Goal: Transaction & Acquisition: Purchase product/service

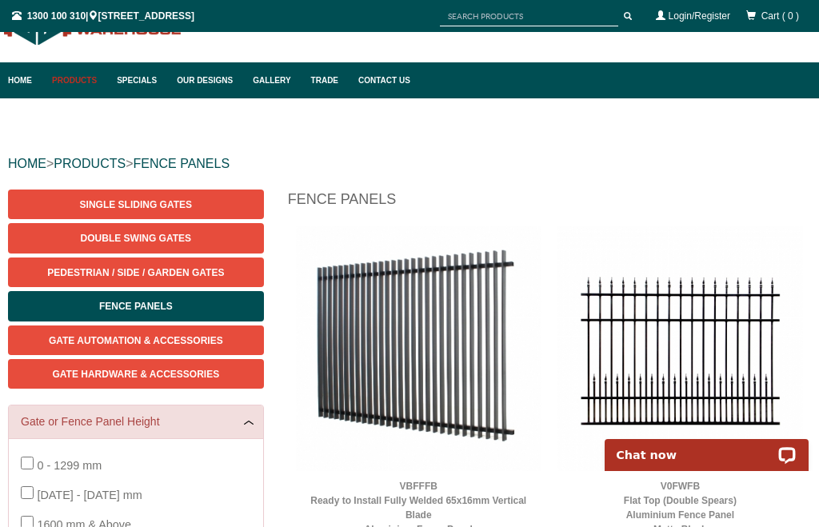
scroll to position [57, 0]
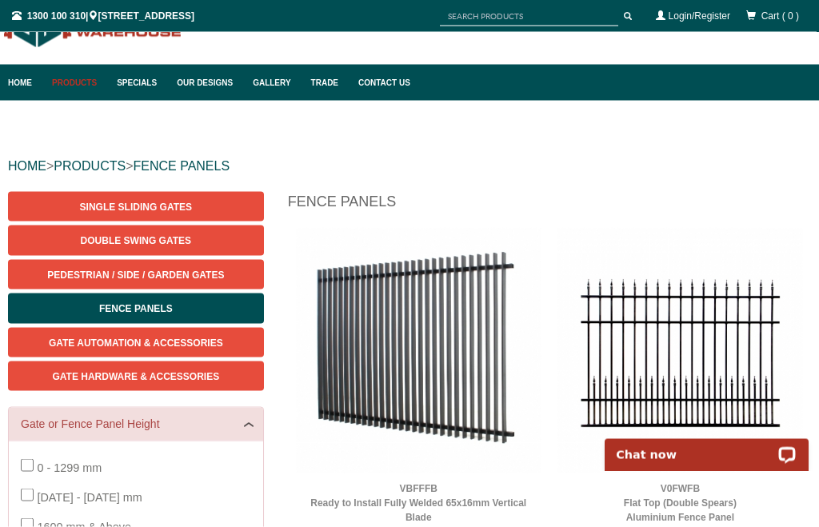
click at [173, 248] on link "Double Swing Gates" at bounding box center [136, 241] width 256 height 30
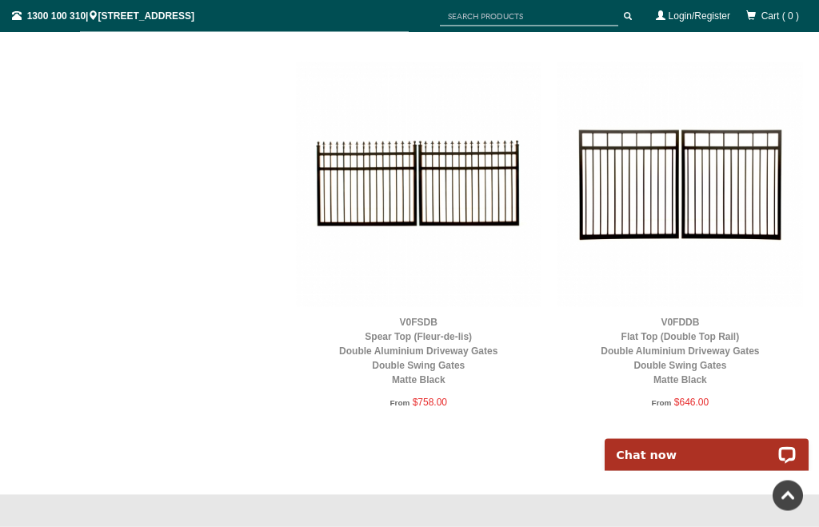
scroll to position [1735, 0]
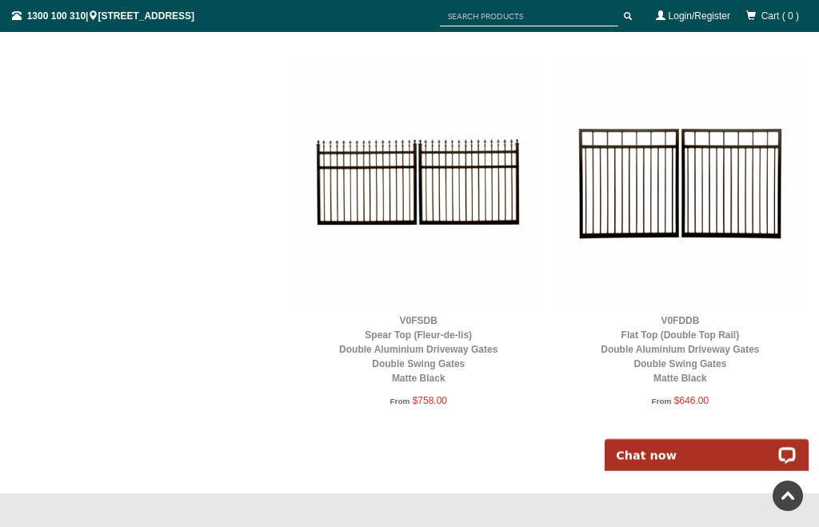
click at [695, 357] on link "V0FDDB Flat Top (Double Top Rail) Double Aluminium Driveway Gates Double Swing …" at bounding box center [680, 349] width 158 height 69
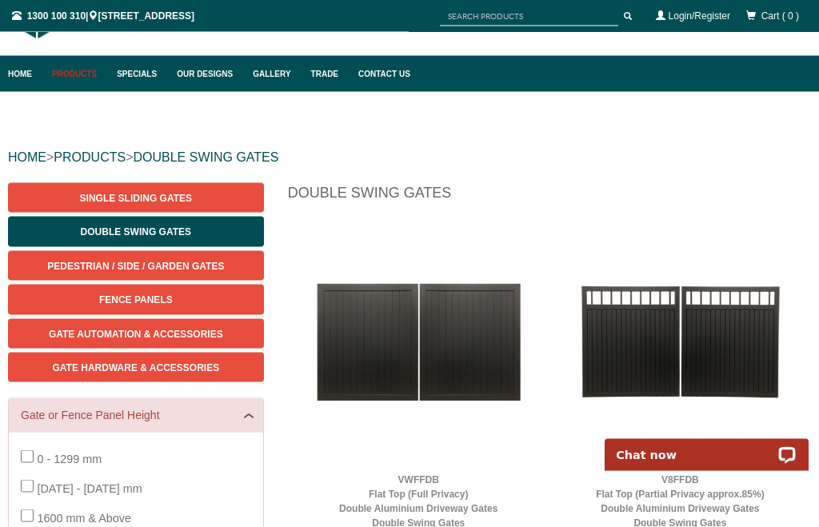
scroll to position [66, 0]
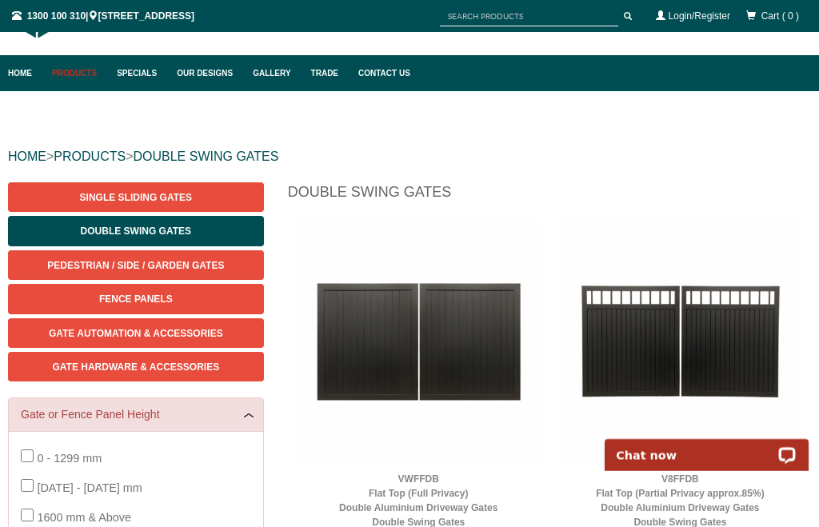
click at [153, 370] on span "Gate Hardware & Accessories" at bounding box center [135, 367] width 167 height 11
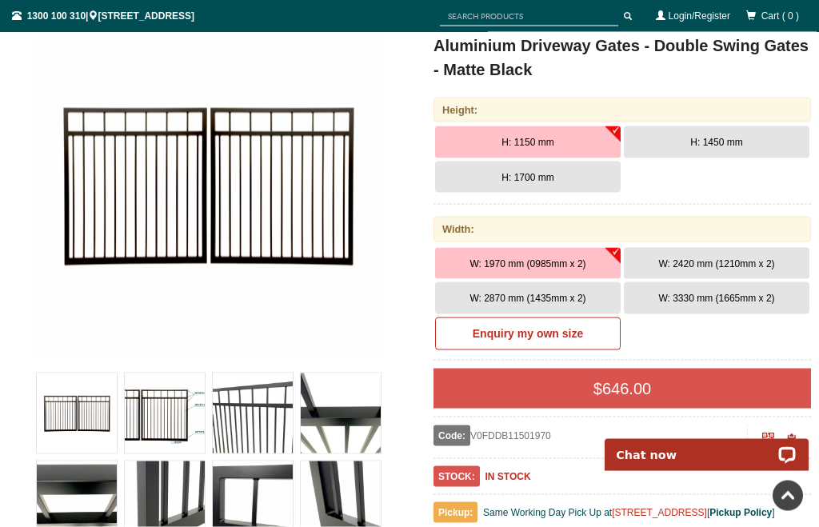
scroll to position [259, 0]
click at [164, 418] on img at bounding box center [165, 413] width 80 height 80
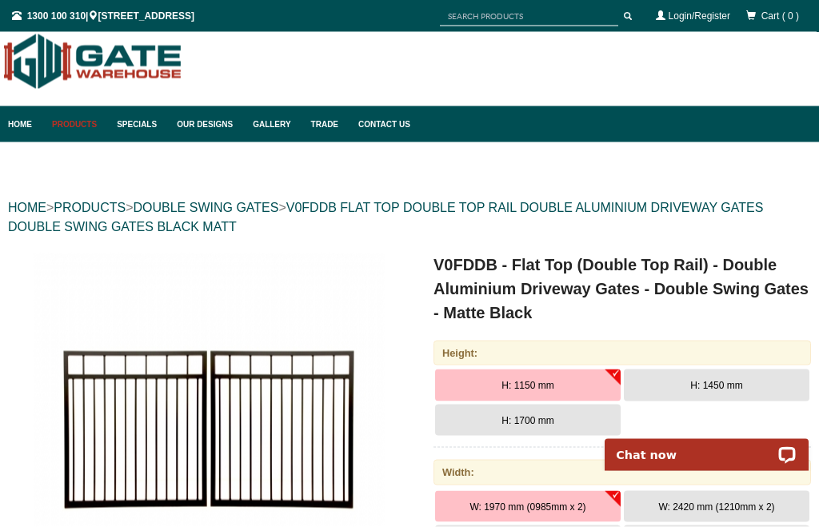
scroll to position [0, 0]
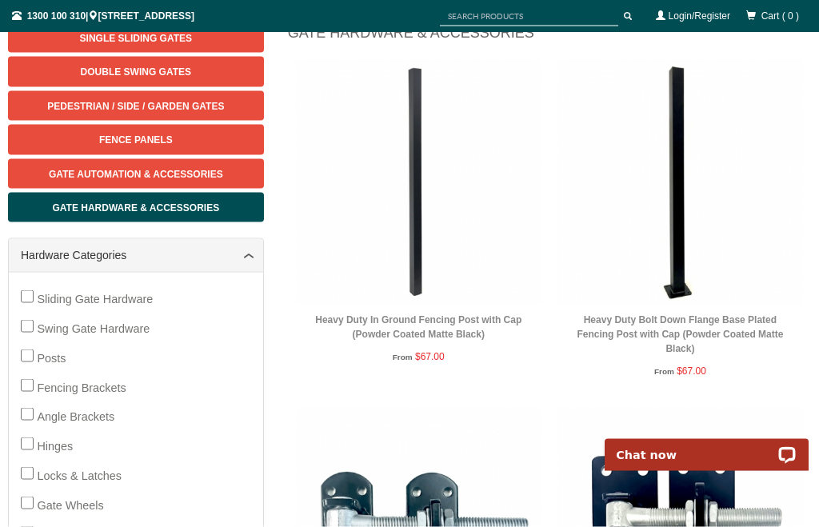
scroll to position [228, 0]
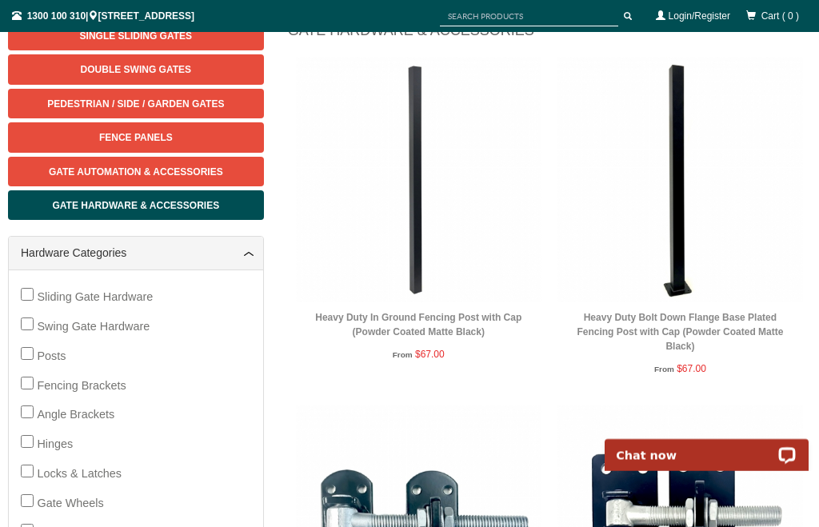
click at [691, 231] on img at bounding box center [681, 180] width 246 height 246
